Goal: Information Seeking & Learning: Learn about a topic

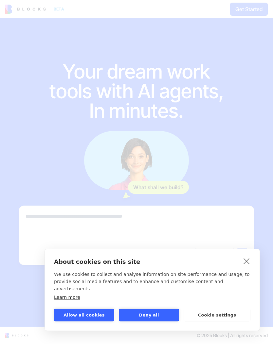
click at [161, 320] on button "Deny all" at bounding box center [149, 315] width 60 height 13
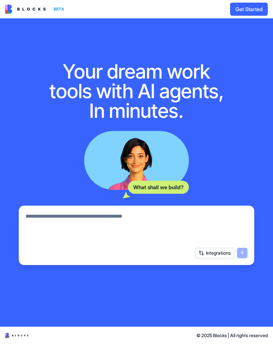
click at [210, 255] on button "Integrations" at bounding box center [214, 253] width 39 height 10
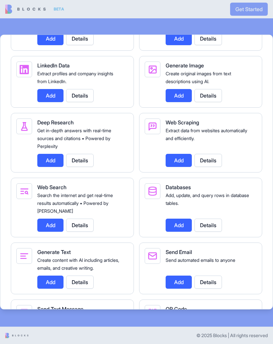
scroll to position [690, 0]
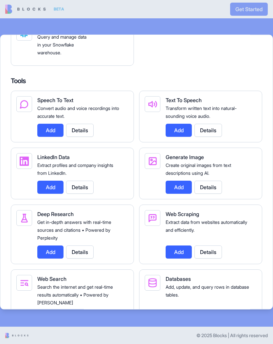
click at [88, 125] on button "Details" at bounding box center [80, 129] width 28 height 13
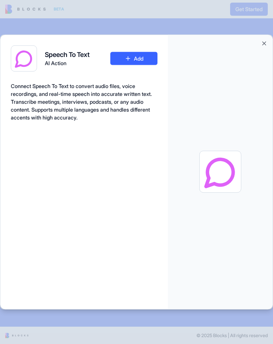
click at [264, 45] on button "Close" at bounding box center [264, 43] width 7 height 7
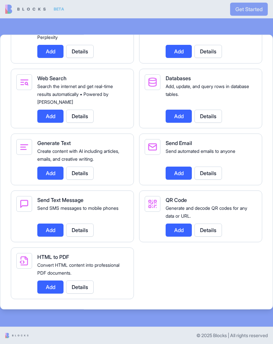
scroll to position [891, 0]
click at [78, 232] on button "Details" at bounding box center [80, 229] width 28 height 13
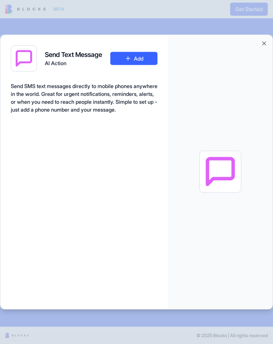
click at [268, 40] on div at bounding box center [220, 172] width 105 height 275
click at [263, 43] on button "Close" at bounding box center [264, 43] width 7 height 7
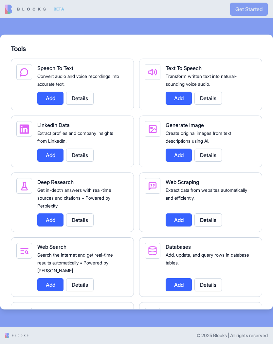
scroll to position [713, 0]
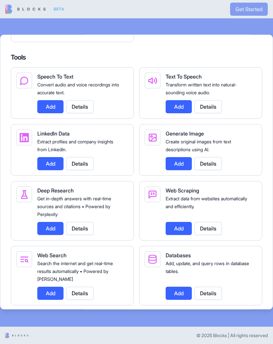
click at [208, 224] on button "Details" at bounding box center [209, 228] width 28 height 13
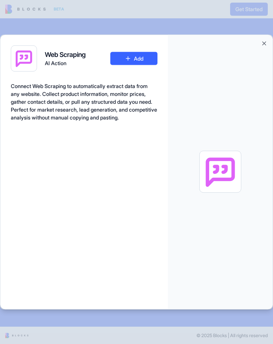
click at [260, 45] on div at bounding box center [220, 172] width 105 height 275
click at [265, 39] on div at bounding box center [220, 172] width 105 height 275
click at [261, 42] on button "Close" at bounding box center [264, 43] width 7 height 7
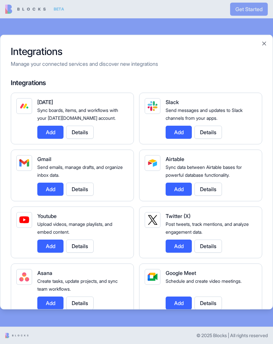
scroll to position [0, 0]
click at [260, 44] on div "Integrations Manage your connected services and discover new integrations Integ…" at bounding box center [136, 171] width 273 height 275
click at [267, 46] on button "Close" at bounding box center [264, 43] width 7 height 7
